Goal: Information Seeking & Learning: Check status

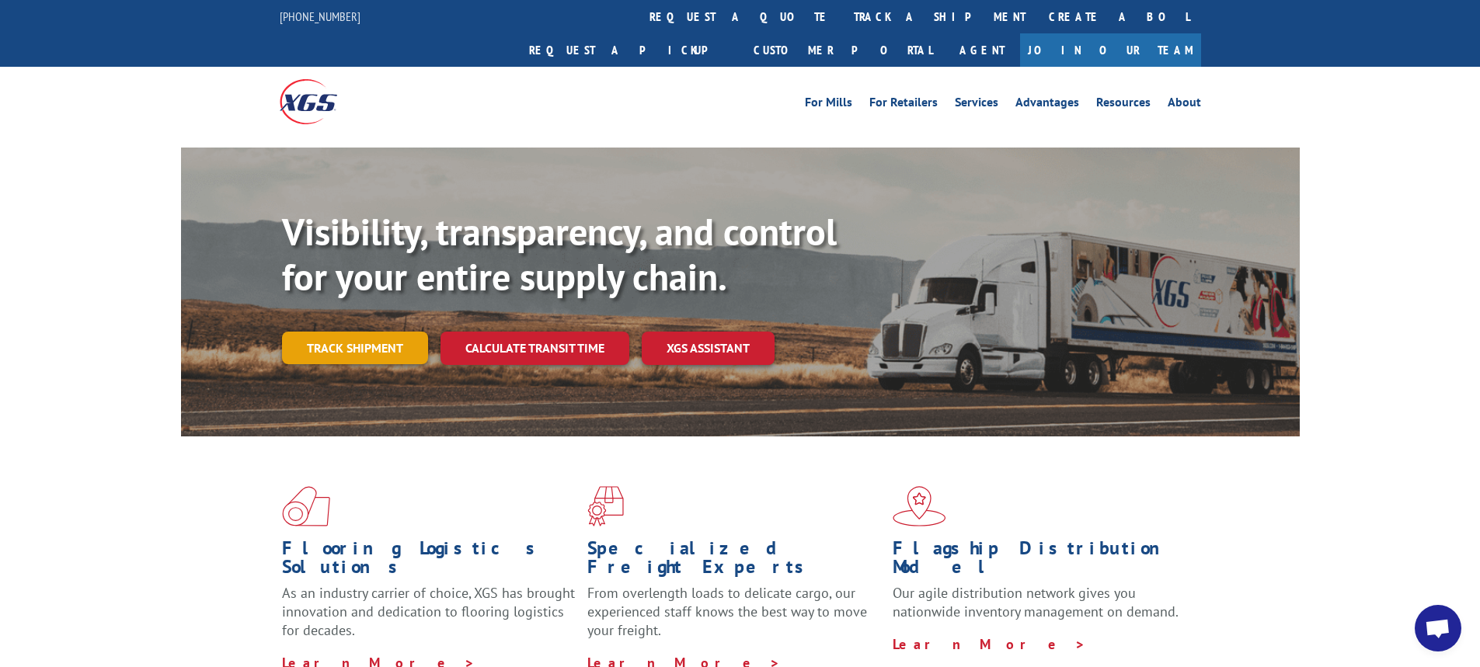
click at [378, 332] on link "Track shipment" at bounding box center [355, 348] width 146 height 33
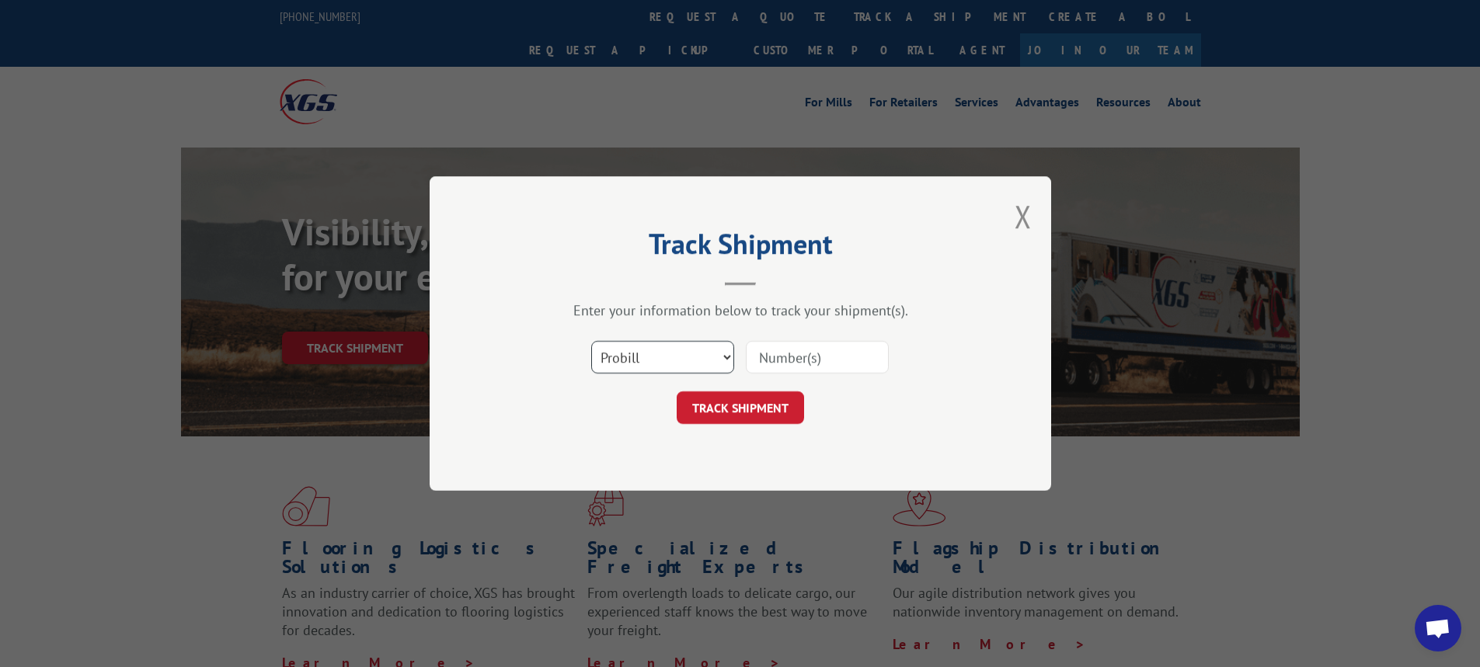
click at [700, 360] on select "Select category... Probill BOL PO" at bounding box center [662, 357] width 143 height 33
select select "bol"
click at [591, 341] on select "Select category... Probill BOL PO" at bounding box center [662, 357] width 143 height 33
click at [770, 355] on input at bounding box center [817, 357] width 143 height 33
drag, startPoint x: 782, startPoint y: 361, endPoint x: 759, endPoint y: 355, distance: 24.1
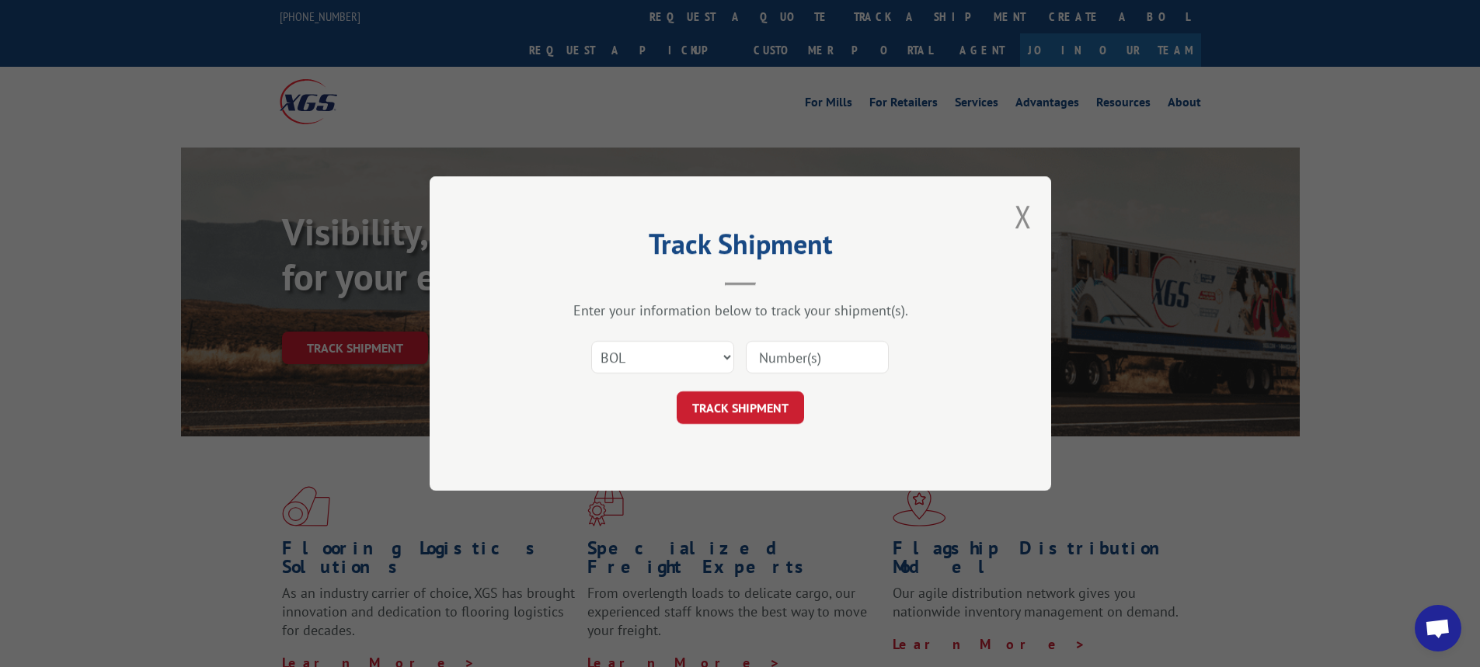
click at [759, 355] on input at bounding box center [817, 357] width 143 height 33
paste input "5594759"
type input "5594759"
click at [761, 405] on button "TRACK SHIPMENT" at bounding box center [739, 407] width 127 height 33
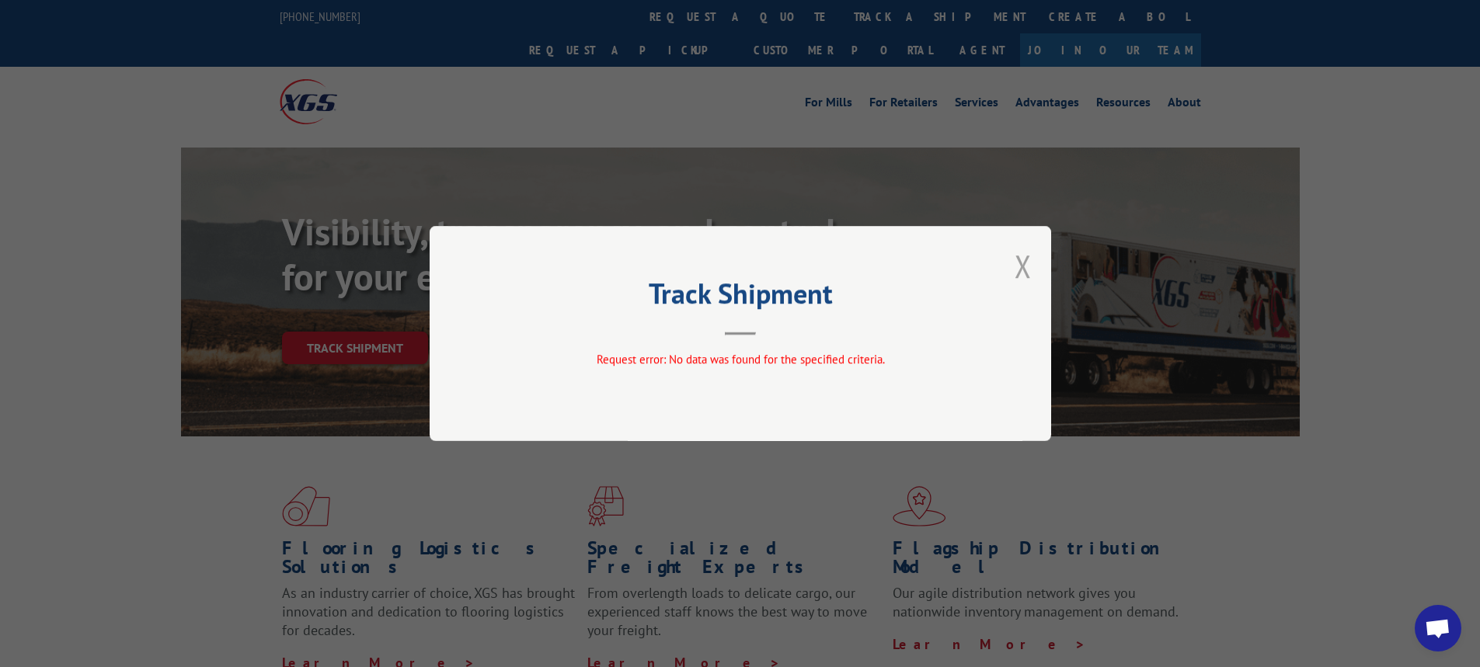
click at [1025, 260] on button "Close modal" at bounding box center [1022, 265] width 17 height 41
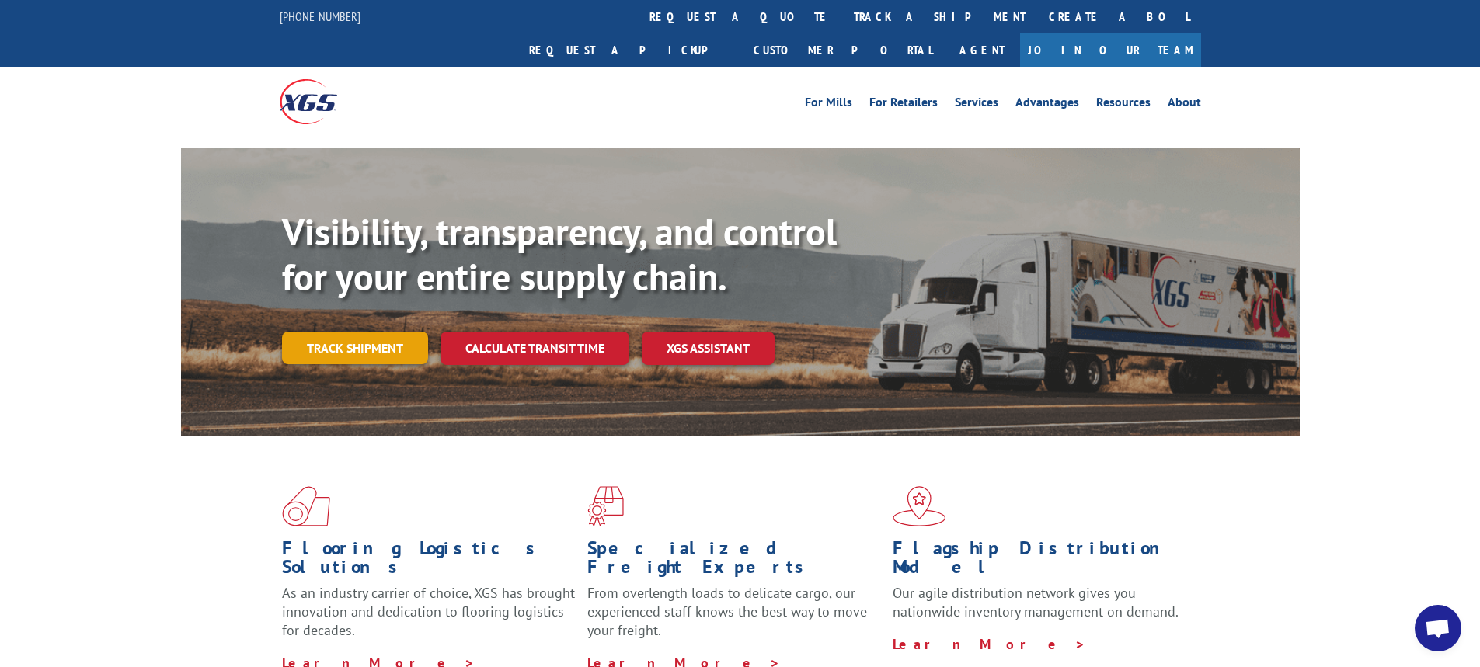
click at [388, 332] on link "Track shipment" at bounding box center [355, 348] width 146 height 33
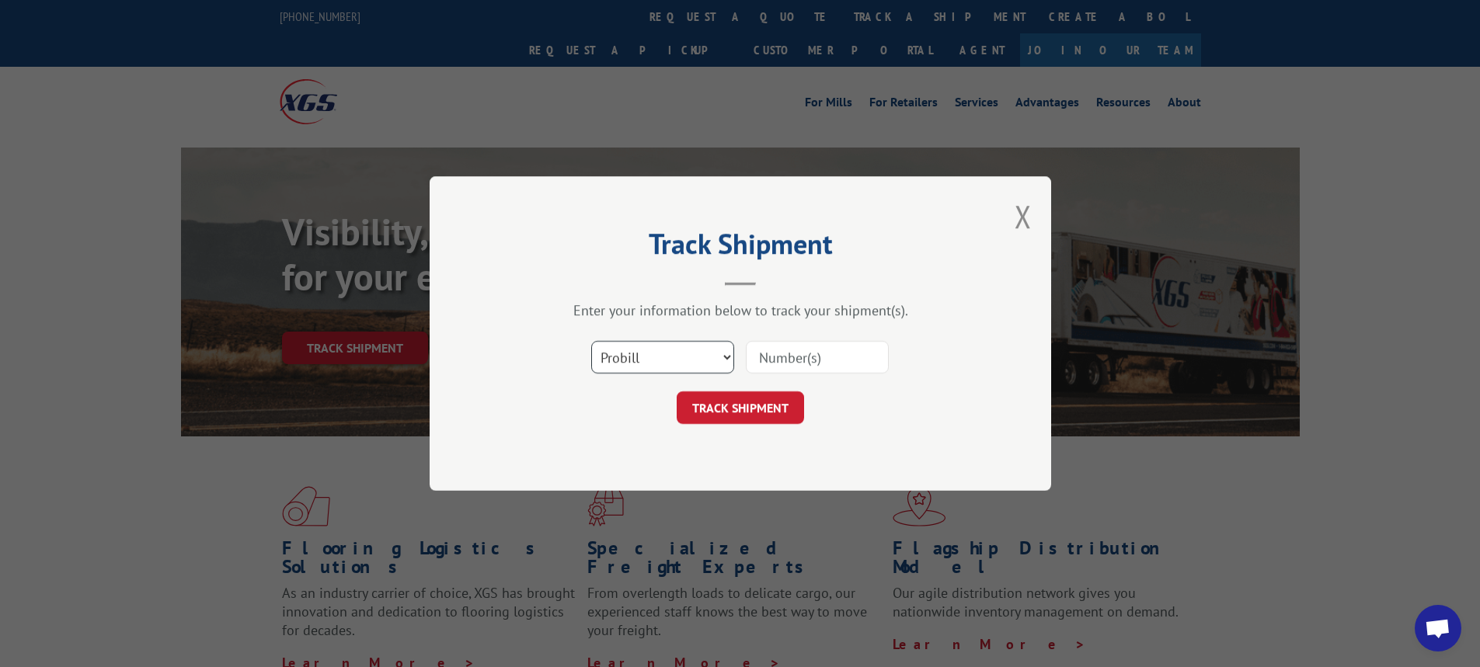
click at [724, 356] on select "Select category... Probill BOL PO" at bounding box center [662, 357] width 143 height 33
select select "po"
click at [591, 341] on select "Select category... Probill BOL PO" at bounding box center [662, 357] width 143 height 33
click at [1037, 217] on div "Track Shipment Enter your information below to track your shipment(s). Select c…" at bounding box center [739, 333] width 621 height 315
click at [1024, 224] on button "Close modal" at bounding box center [1022, 216] width 17 height 41
